Goal: Task Accomplishment & Management: Manage account settings

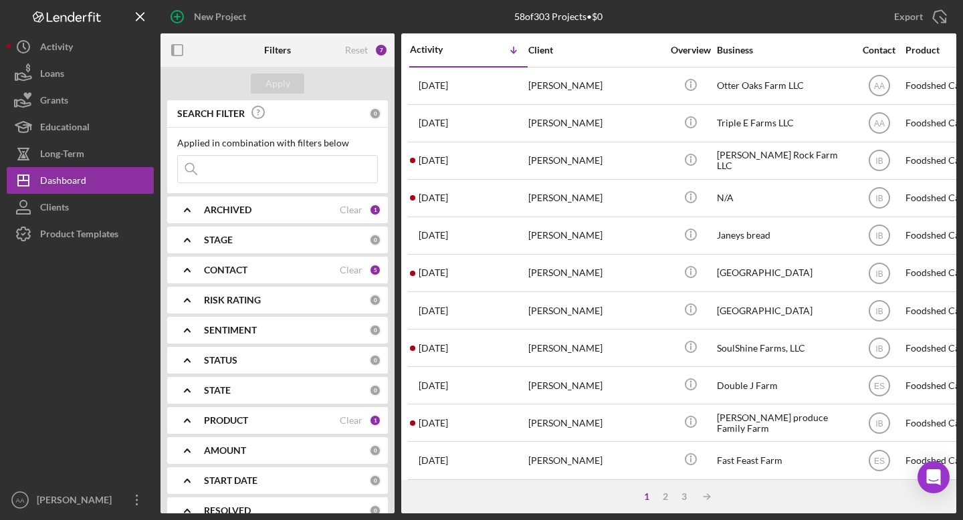
click at [248, 209] on b "ARCHIVED" at bounding box center [227, 210] width 47 height 11
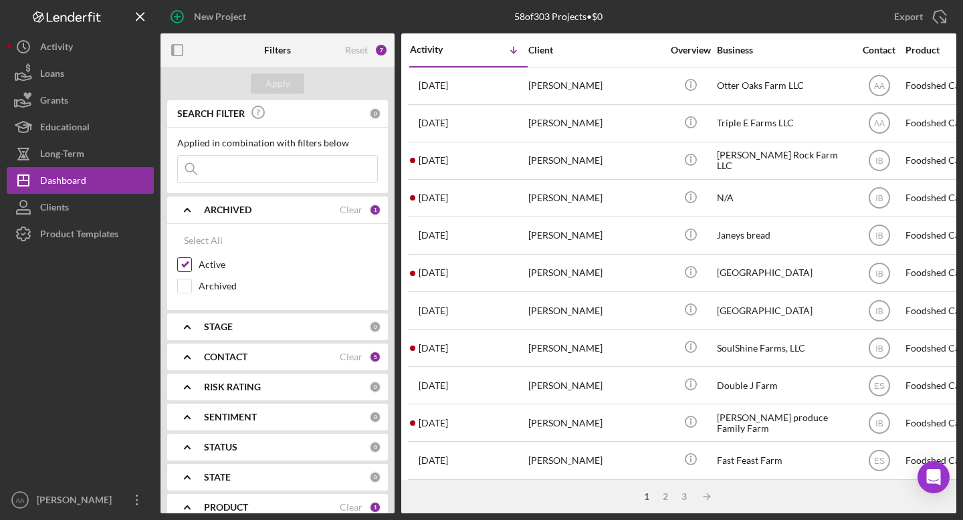
click at [182, 267] on input "Active" at bounding box center [184, 264] width 13 height 13
checkbox input "false"
click at [183, 280] on input "Archived" at bounding box center [184, 285] width 13 height 13
checkbox input "true"
click at [228, 207] on b "ARCHIVED" at bounding box center [227, 210] width 47 height 11
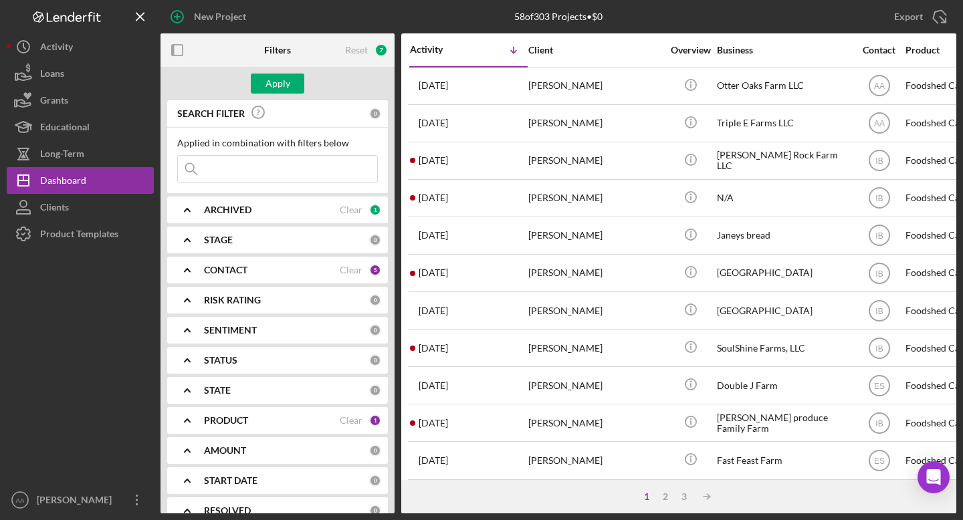
click at [226, 239] on b "STAGE" at bounding box center [218, 240] width 29 height 11
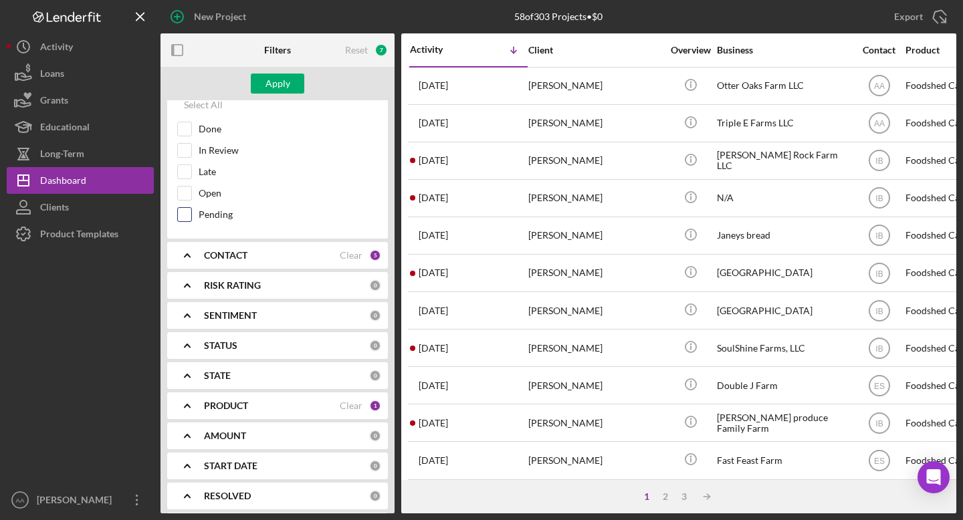
scroll to position [218, 0]
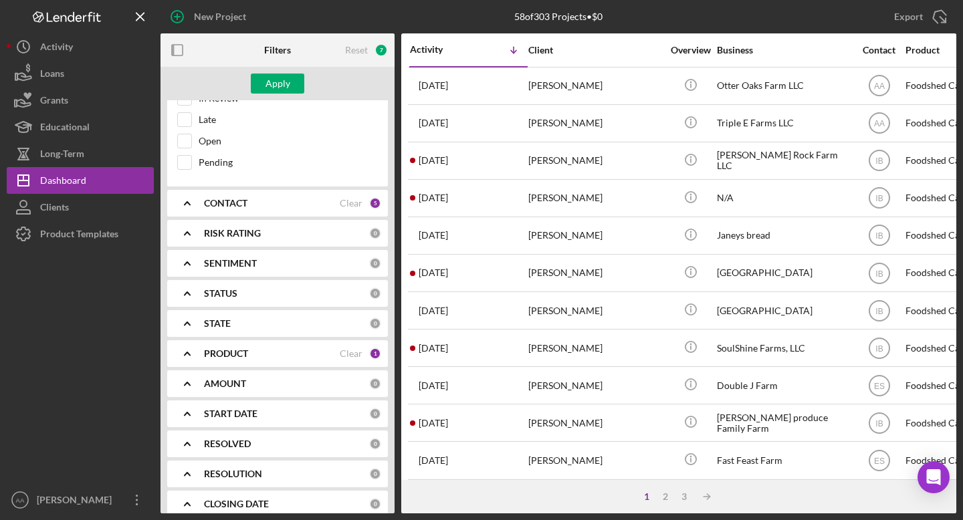
click at [231, 326] on div "STATE" at bounding box center [286, 323] width 165 height 11
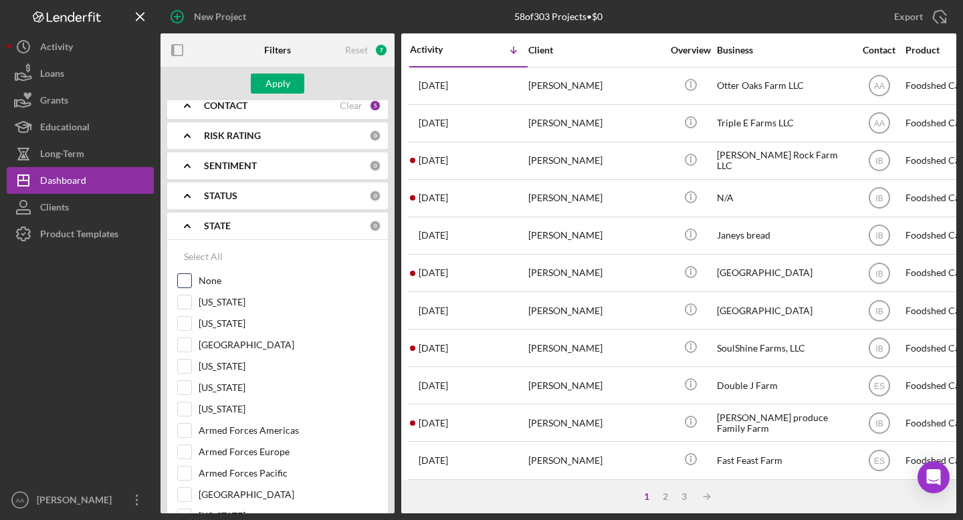
scroll to position [336, 0]
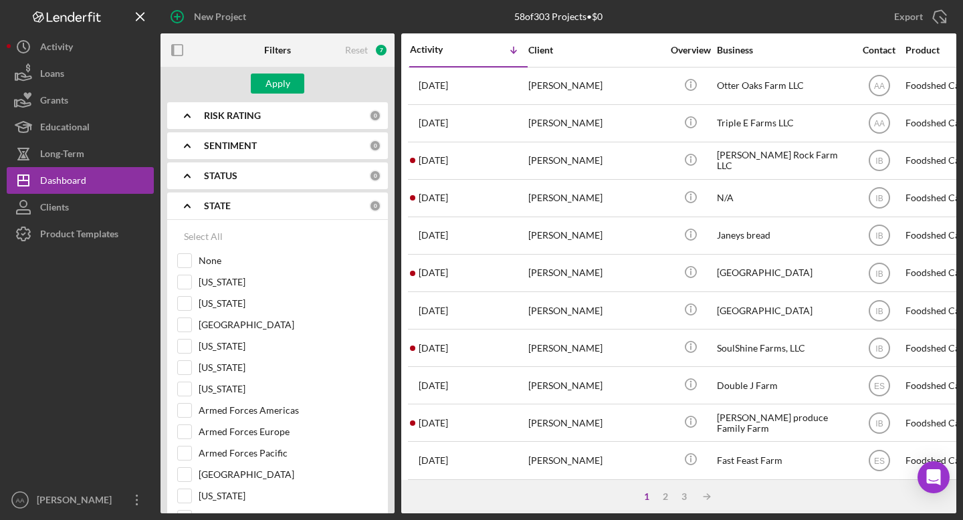
click at [237, 202] on div "STATE" at bounding box center [286, 206] width 165 height 11
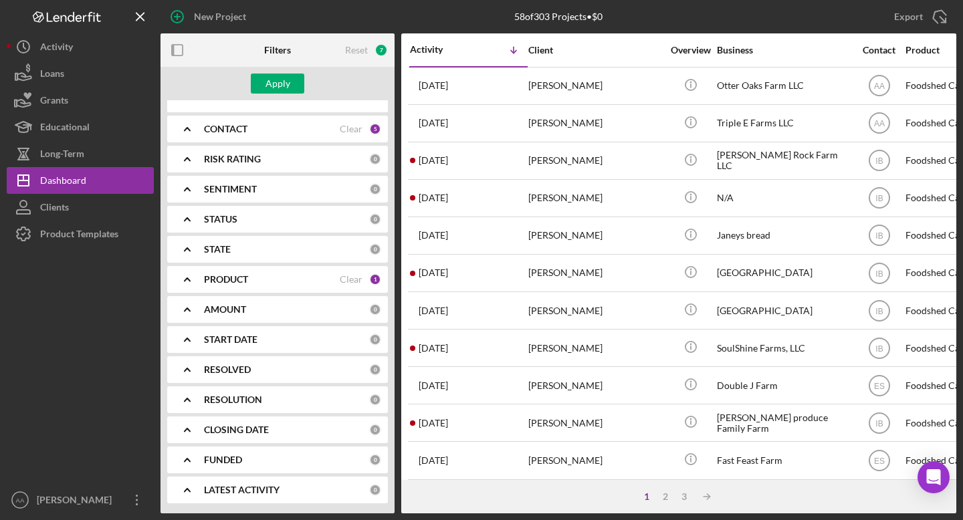
click at [225, 219] on b "STATUS" at bounding box center [220, 219] width 33 height 11
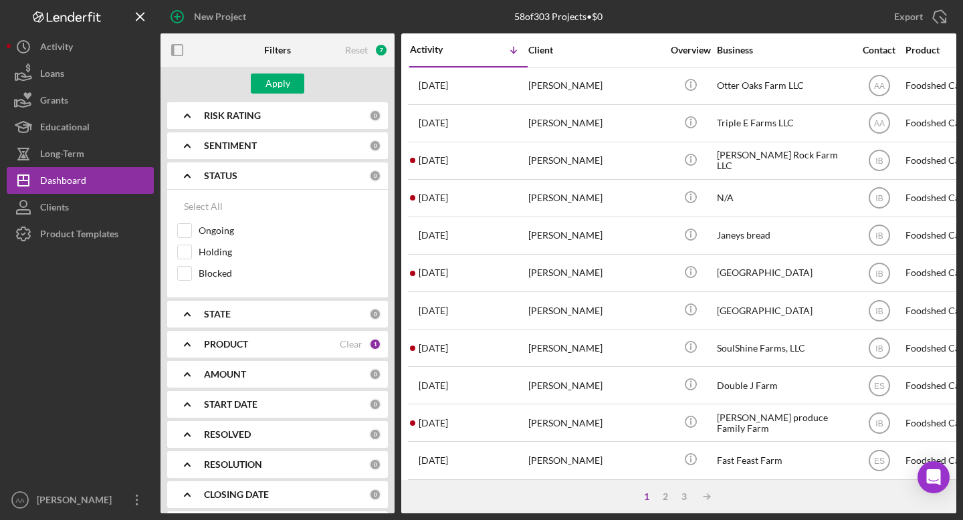
click at [233, 176] on b "STATUS" at bounding box center [220, 175] width 33 height 11
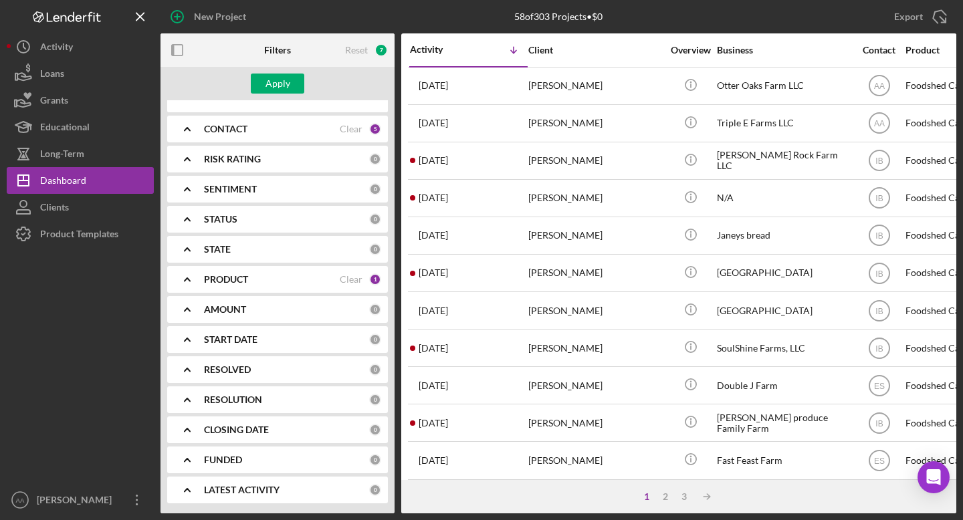
click at [215, 370] on b "RESOLVED" at bounding box center [227, 369] width 47 height 11
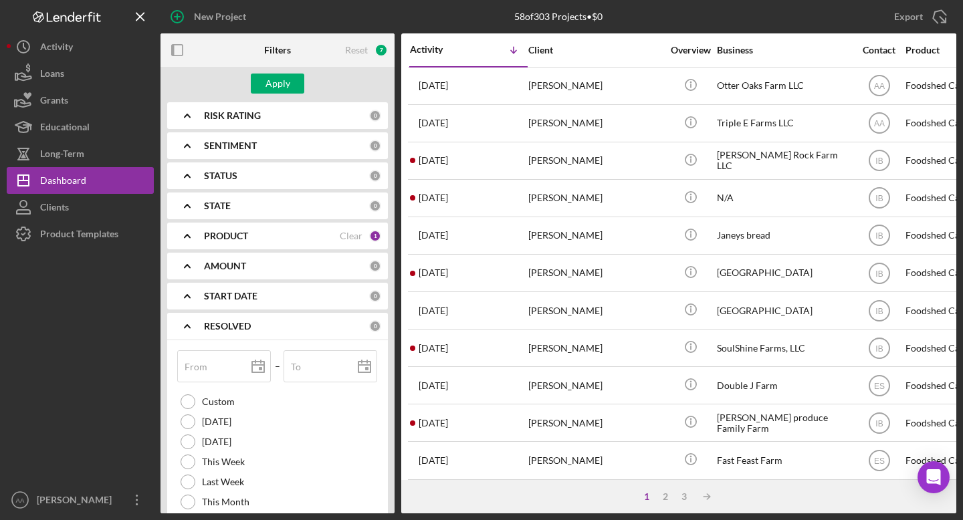
click at [217, 328] on b "RESOLVED" at bounding box center [227, 326] width 47 height 11
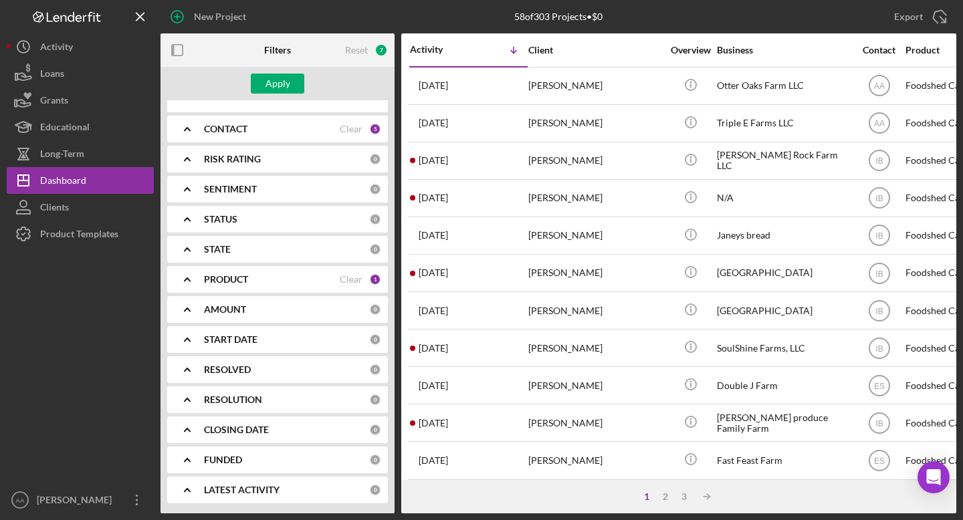
scroll to position [292, 0]
click at [213, 390] on div "RESOLUTION 0" at bounding box center [292, 399] width 177 height 27
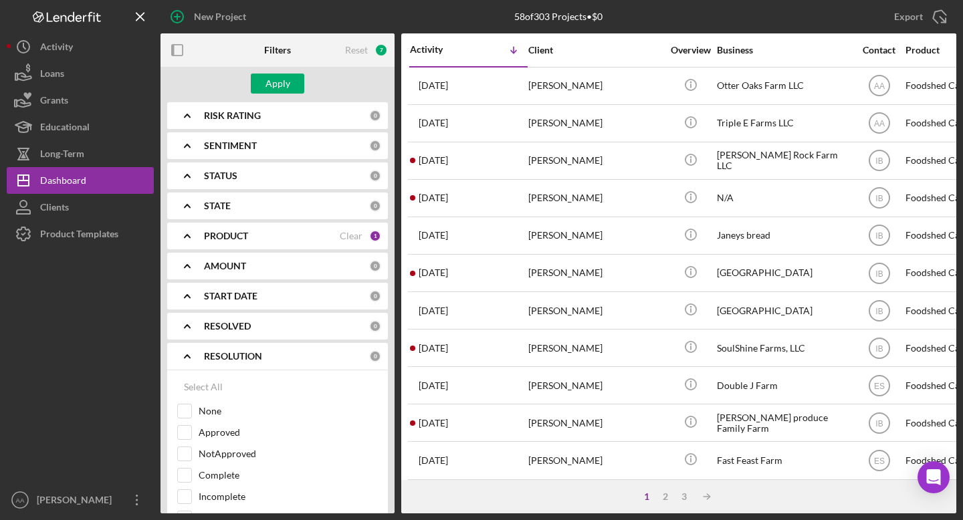
scroll to position [465, 0]
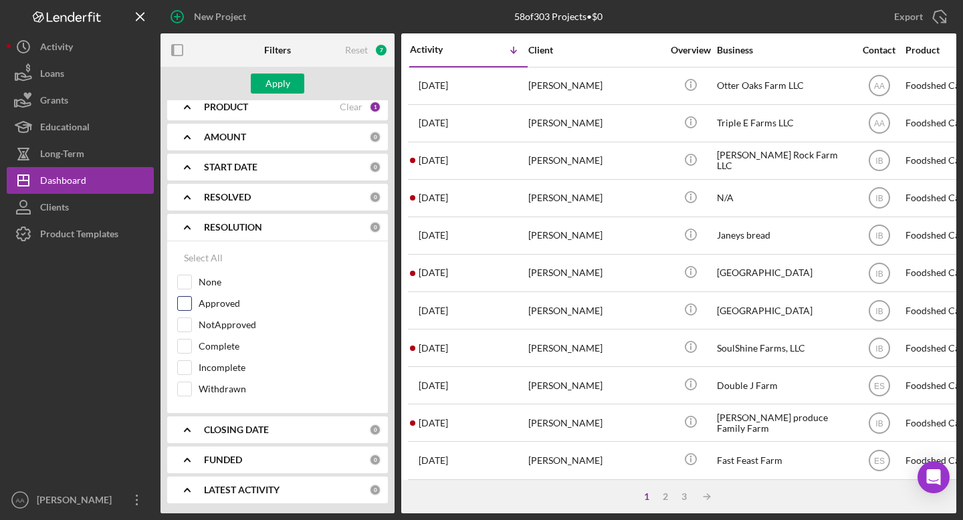
click at [185, 303] on input "Approved" at bounding box center [184, 303] width 13 height 13
checkbox input "true"
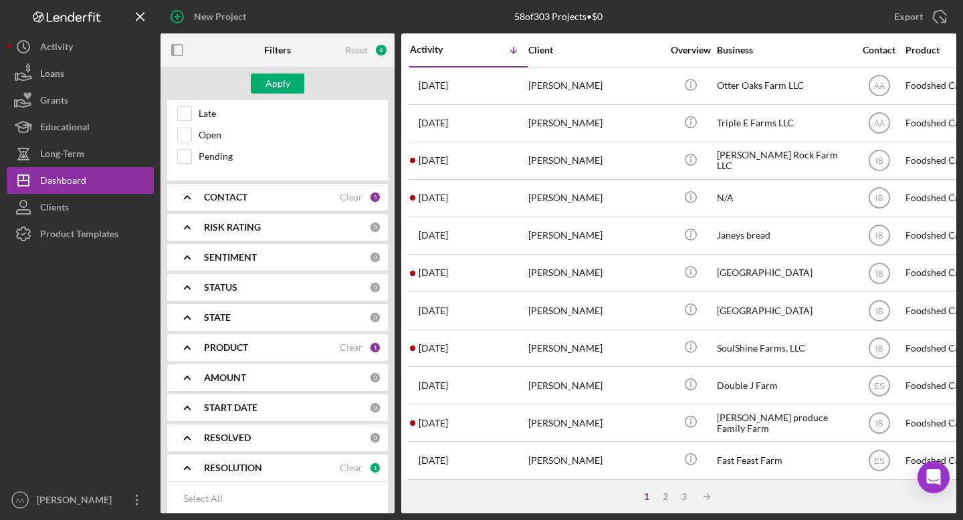
scroll to position [0, 0]
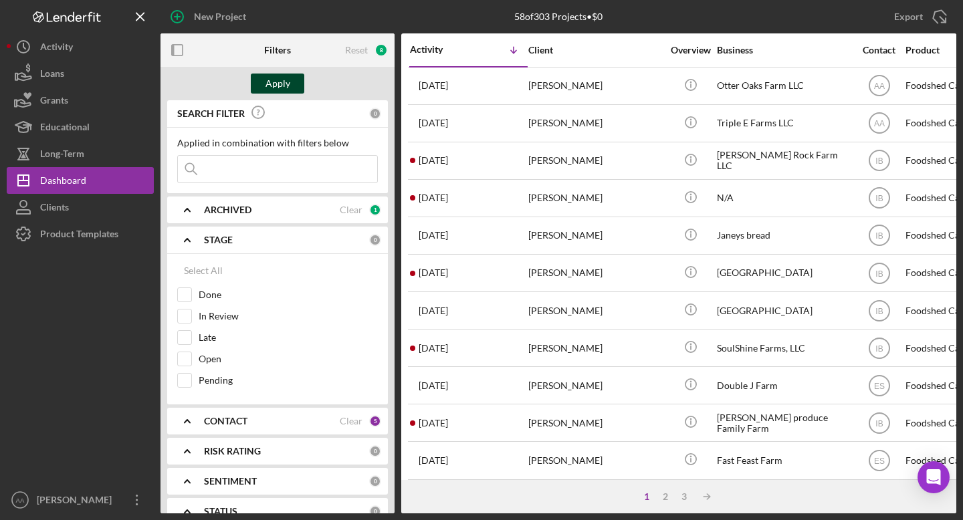
click at [271, 82] on div "Apply" at bounding box center [277, 84] width 25 height 20
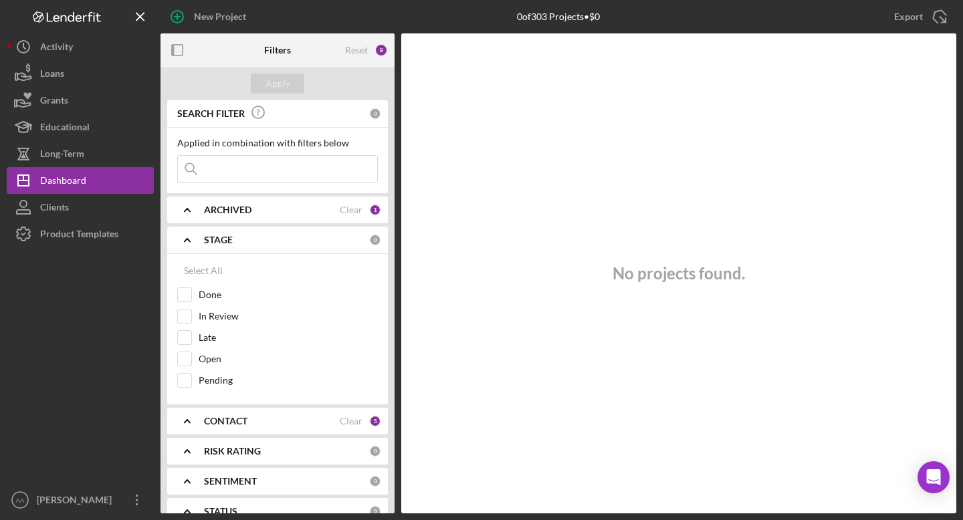
scroll to position [17, 0]
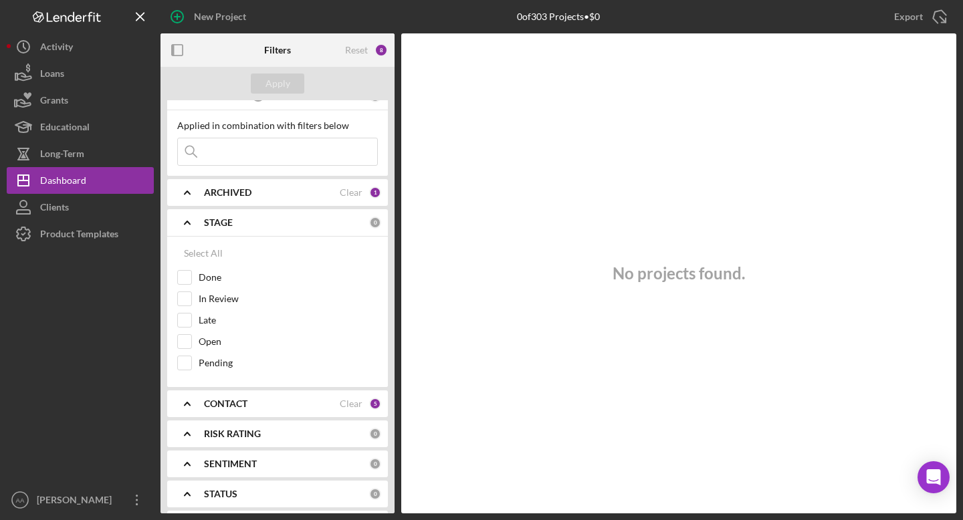
click at [278, 187] on div "ARCHIVED" at bounding box center [272, 192] width 136 height 11
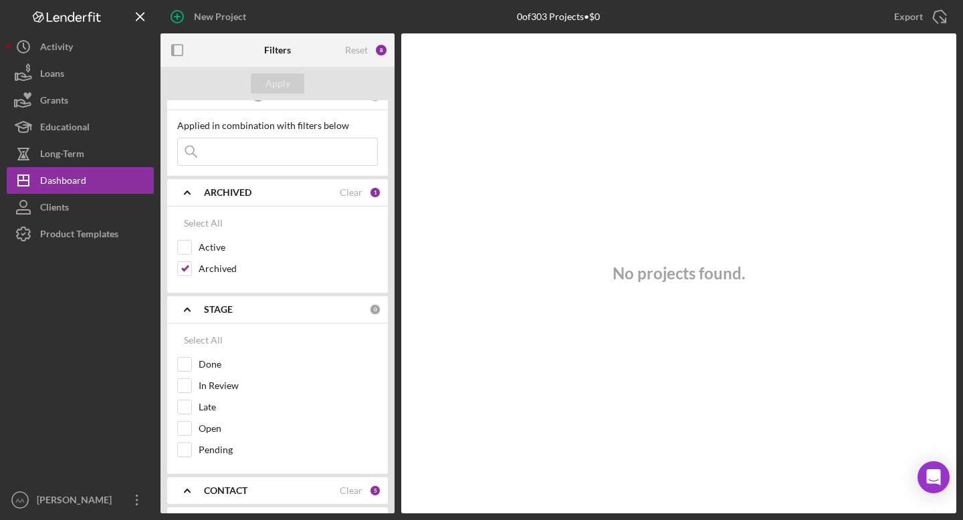
click at [278, 187] on div "ARCHIVED" at bounding box center [272, 192] width 136 height 11
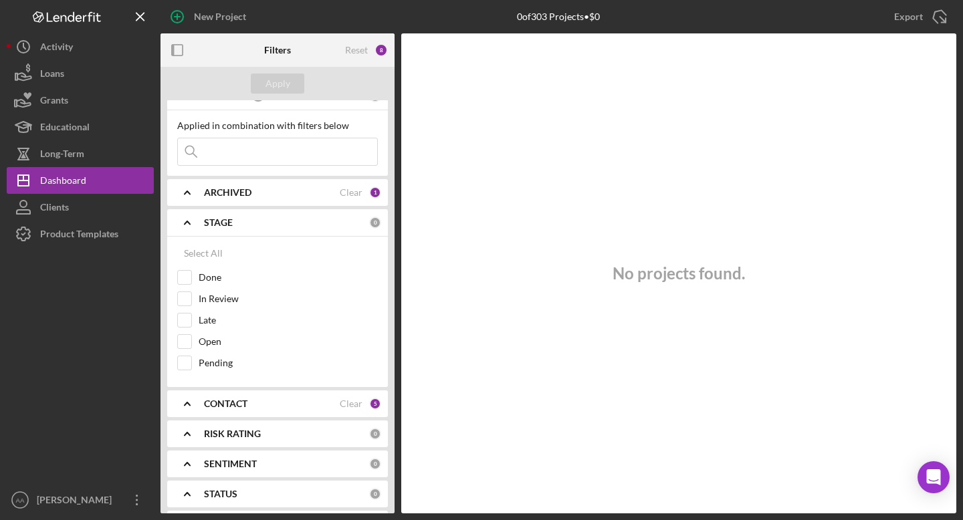
click at [263, 408] on div "CONTACT" at bounding box center [272, 403] width 136 height 11
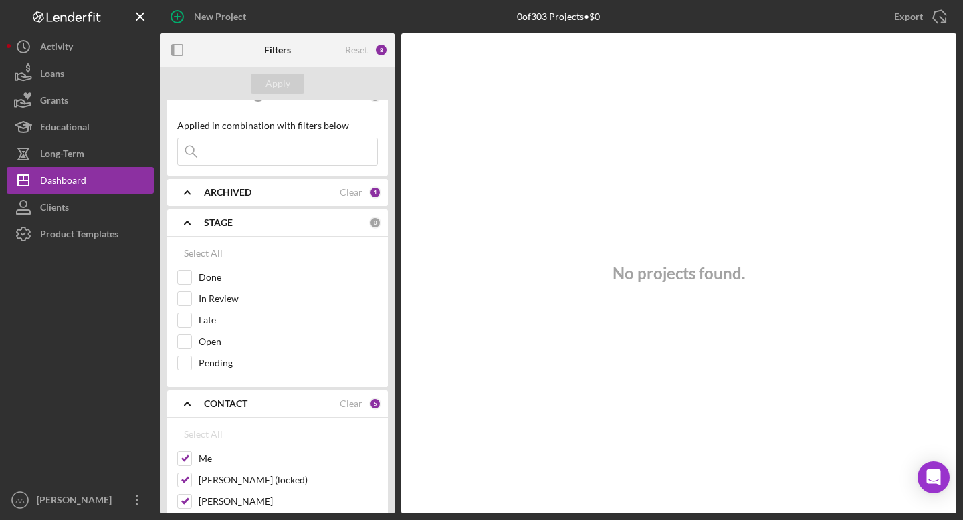
click at [263, 408] on div "CONTACT" at bounding box center [272, 403] width 136 height 11
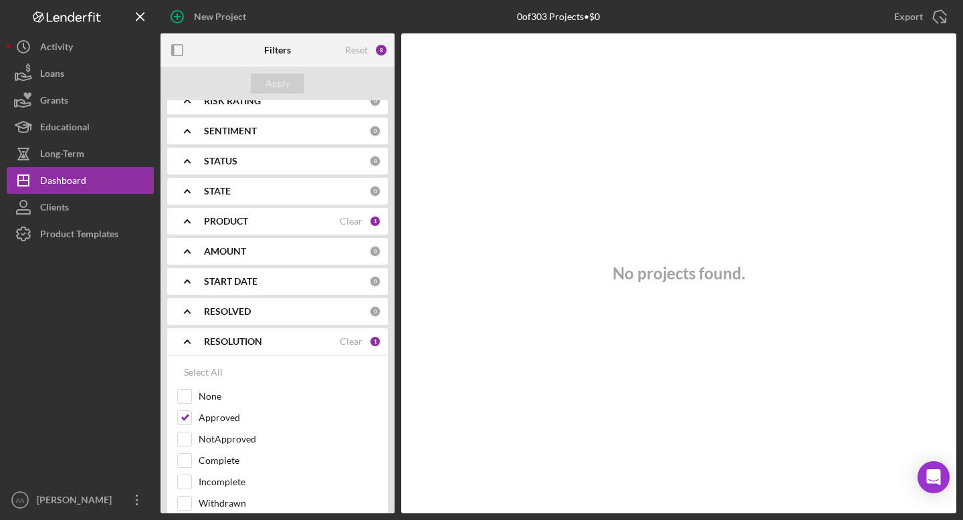
scroll to position [204, 0]
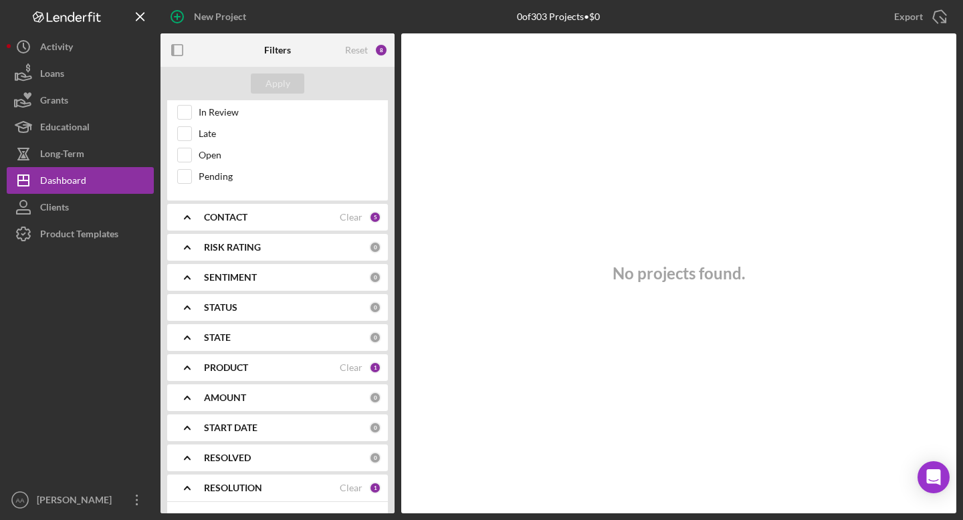
click at [271, 373] on div "PRODUCT Clear 1" at bounding box center [292, 368] width 177 height 12
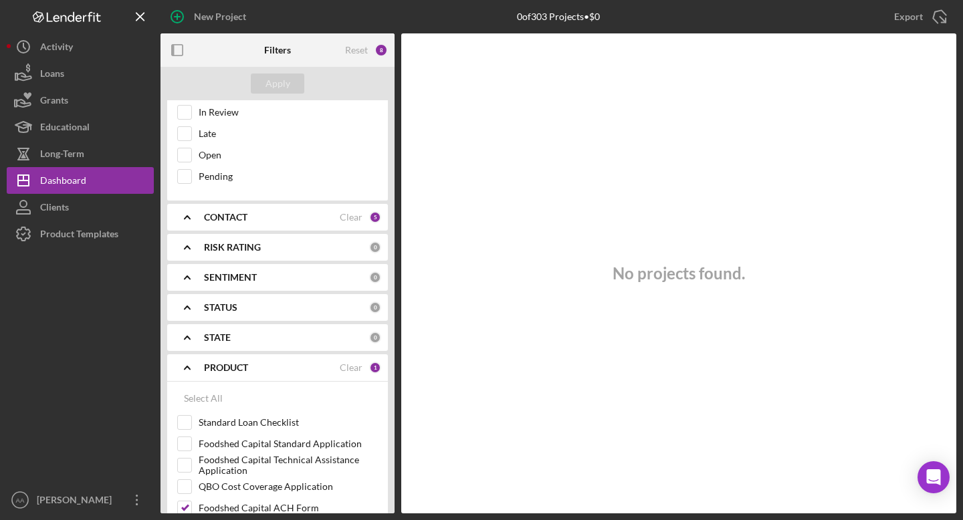
scroll to position [358, 0]
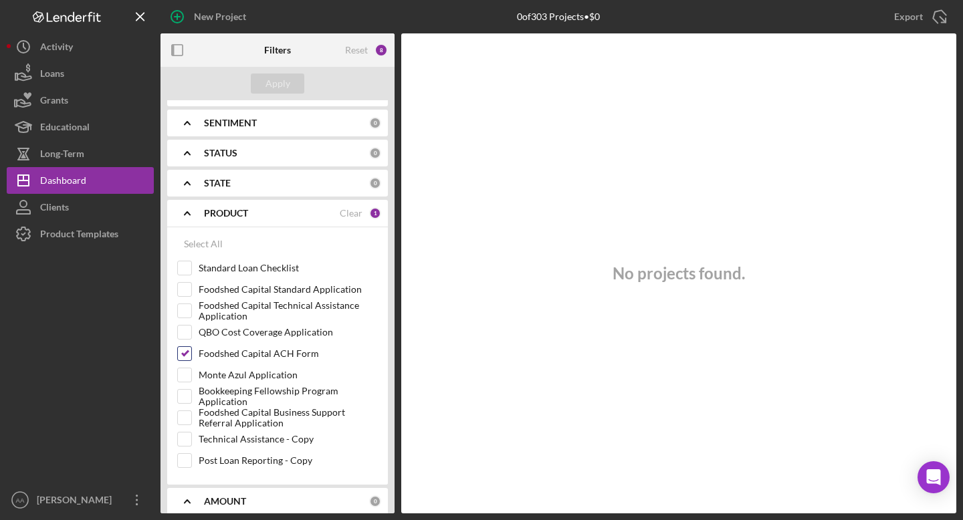
click at [186, 356] on input "Foodshed Capital ACH Form" at bounding box center [184, 353] width 13 height 13
checkbox input "false"
click at [183, 299] on div "Foodshed Capital Standard Application" at bounding box center [277, 292] width 201 height 21
click at [188, 282] on div at bounding box center [184, 289] width 15 height 15
click at [181, 288] on input "Foodshed Capital Standard Application" at bounding box center [184, 289] width 13 height 13
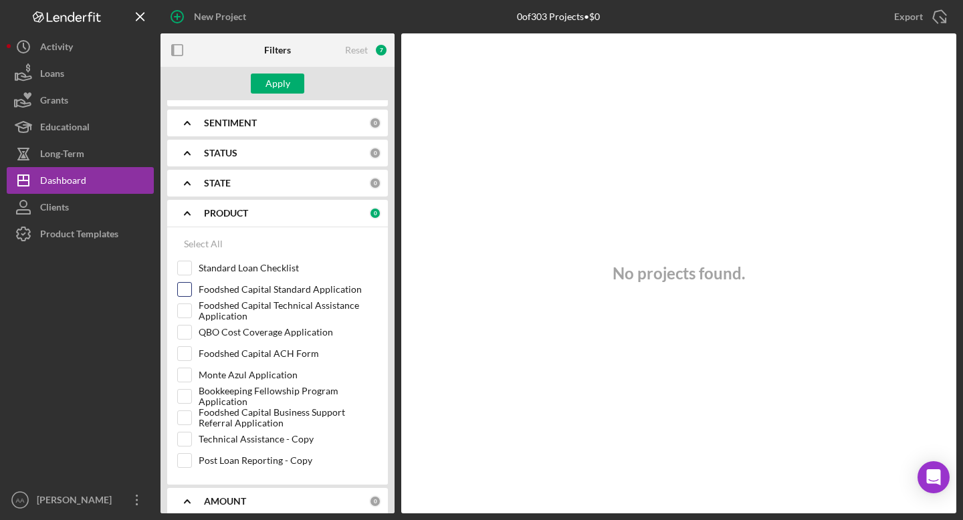
checkbox input "true"
click at [271, 90] on div "Apply" at bounding box center [277, 84] width 25 height 20
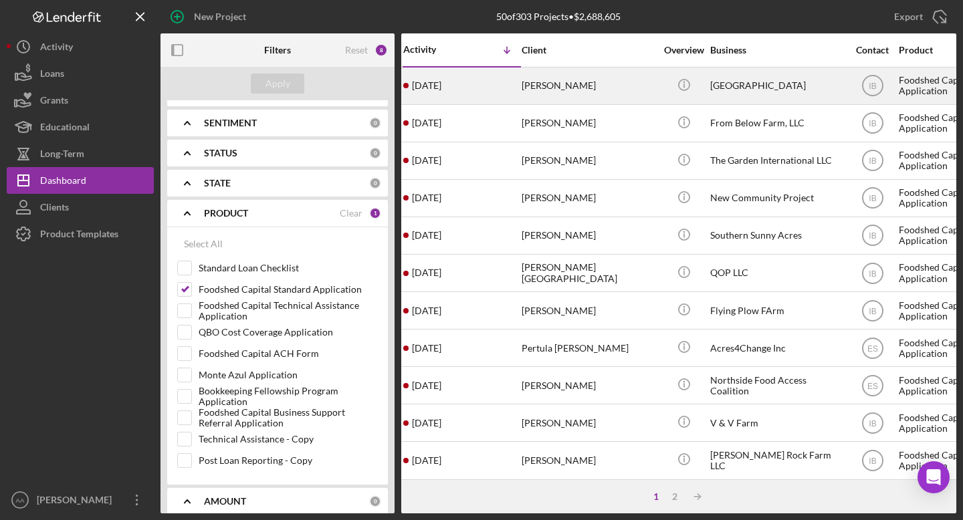
scroll to position [0, 0]
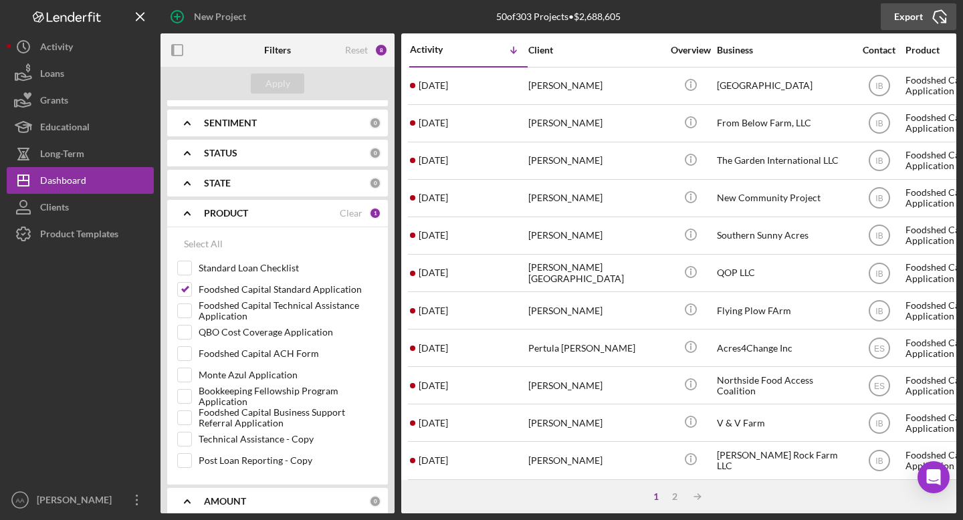
click at [902, 18] on div "Export" at bounding box center [908, 16] width 29 height 27
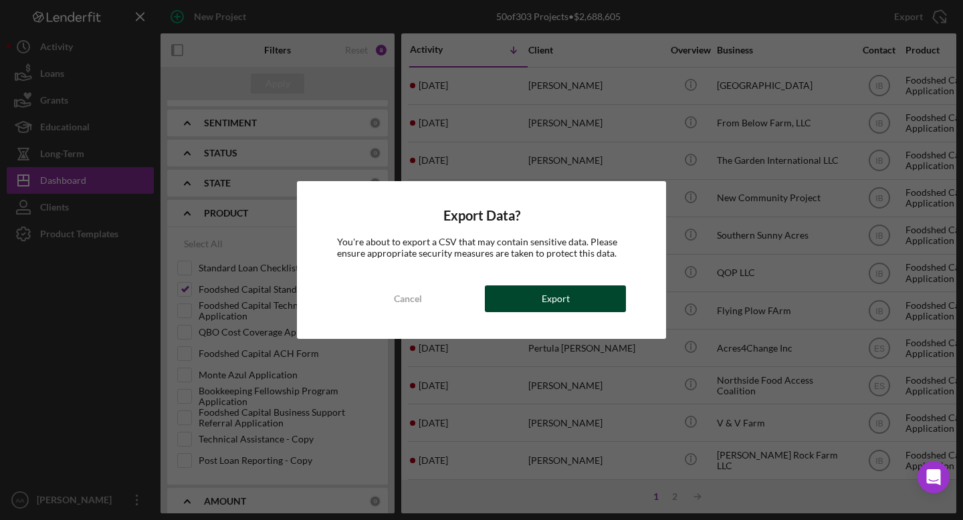
click at [590, 291] on button "Export" at bounding box center [555, 298] width 141 height 27
